Goal: Navigation & Orientation: Go to known website

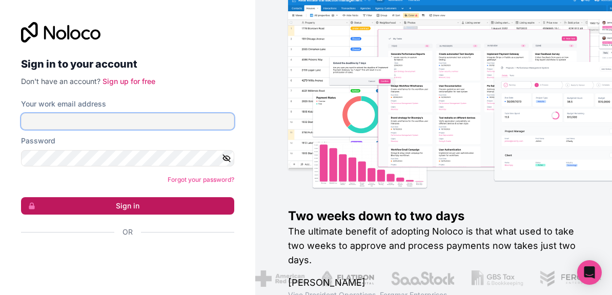
type input "**********"
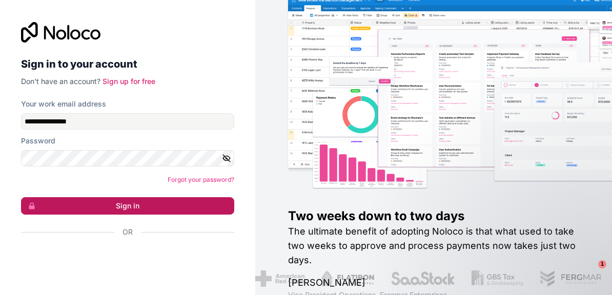
click at [143, 207] on button "Sign in" at bounding box center [127, 205] width 213 height 17
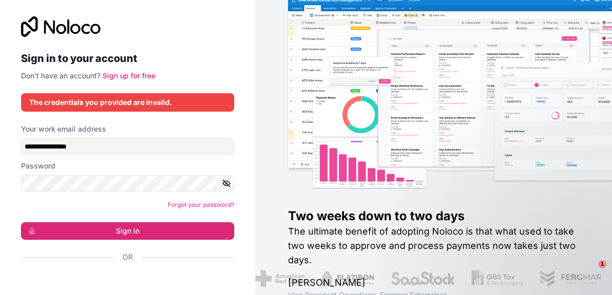
scroll to position [19, 0]
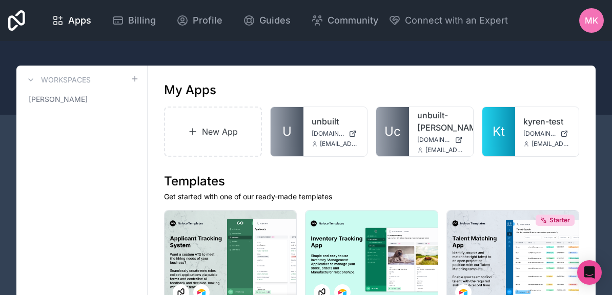
click at [593, 20] on span "MK" at bounding box center [590, 20] width 13 height 12
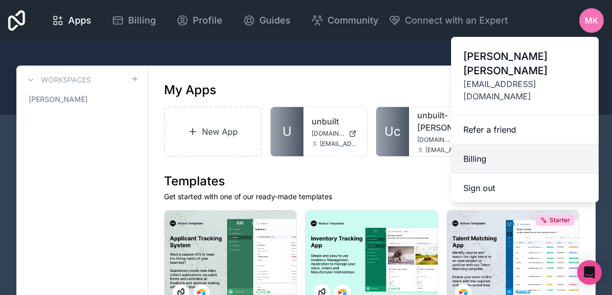
click at [480, 144] on link "Billing" at bounding box center [525, 158] width 148 height 29
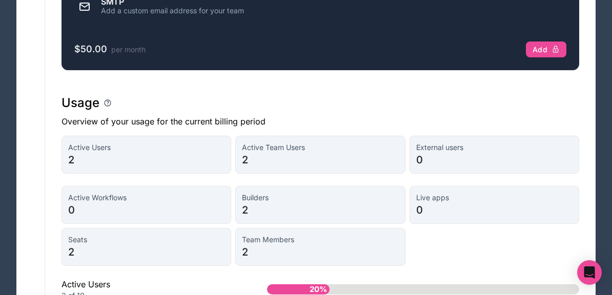
scroll to position [708, 0]
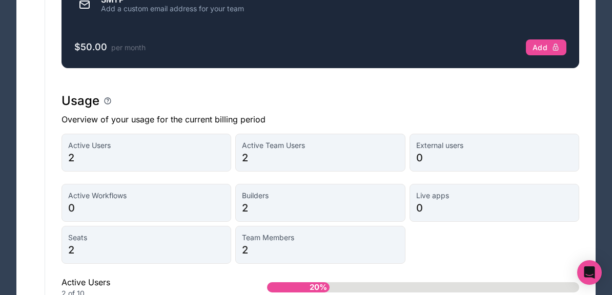
click at [143, 158] on span "2" at bounding box center [146, 158] width 156 height 14
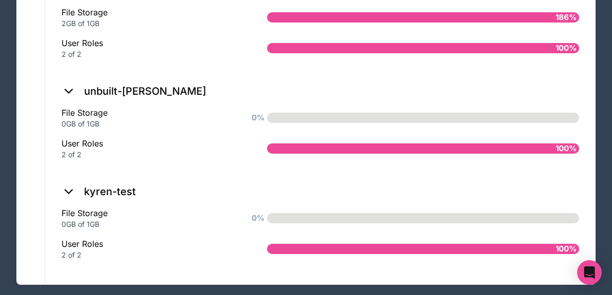
scroll to position [1154, 0]
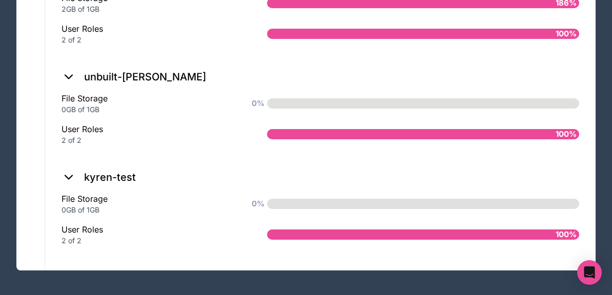
click at [92, 207] on div "0GB of 1GB" at bounding box center [147, 210] width 173 height 10
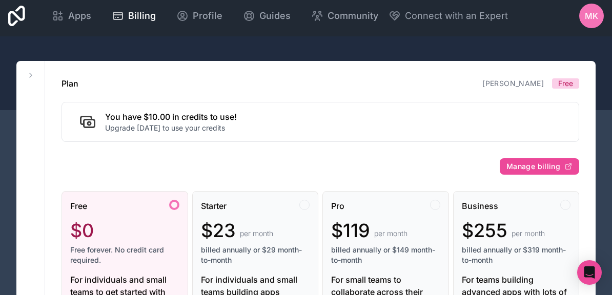
scroll to position [0, 0]
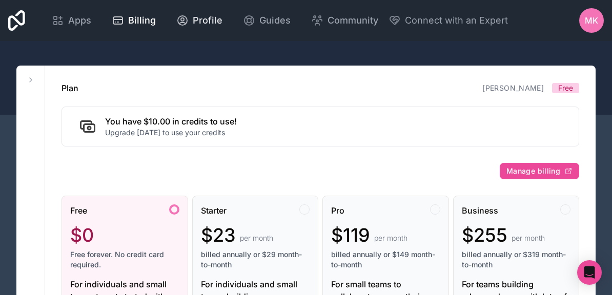
click at [193, 18] on span "Profile" at bounding box center [208, 20] width 30 height 14
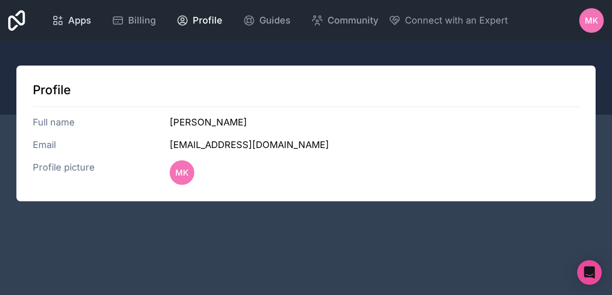
click at [81, 23] on span "Apps" at bounding box center [79, 20] width 23 height 14
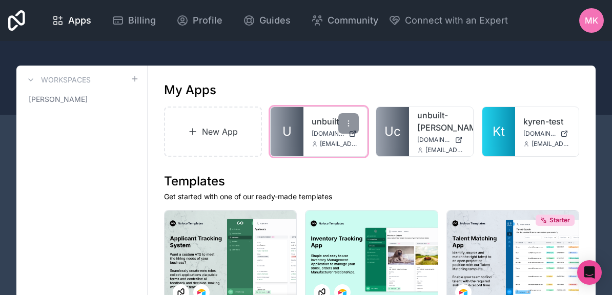
click at [321, 121] on link "unbuilt" at bounding box center [335, 121] width 48 height 12
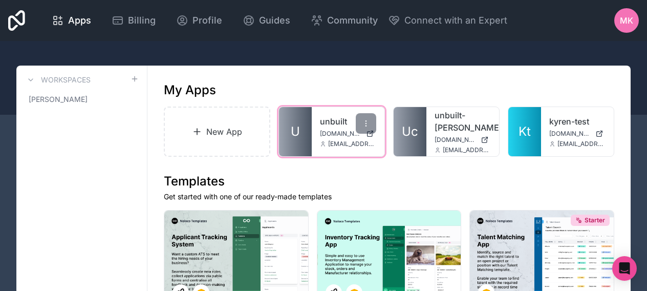
click at [331, 122] on link "unbuilt" at bounding box center [348, 121] width 56 height 12
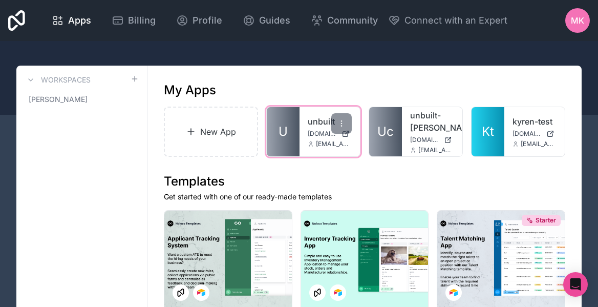
click at [309, 132] on span "[DOMAIN_NAME]" at bounding box center [323, 134] width 30 height 8
click at [316, 129] on div "unbuilt unbuilt.noloco.co mattk@unbuilt.co" at bounding box center [330, 131] width 60 height 49
click at [292, 123] on link "U" at bounding box center [283, 131] width 33 height 49
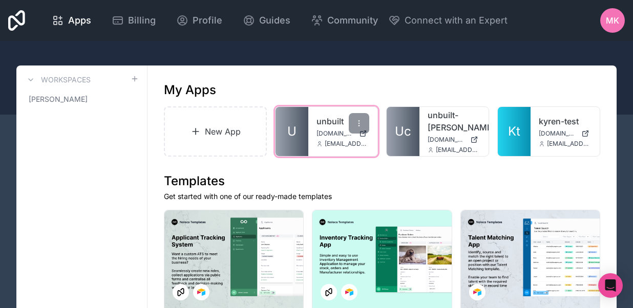
click at [326, 137] on span "[DOMAIN_NAME]" at bounding box center [336, 134] width 38 height 8
